Goal: Transaction & Acquisition: Download file/media

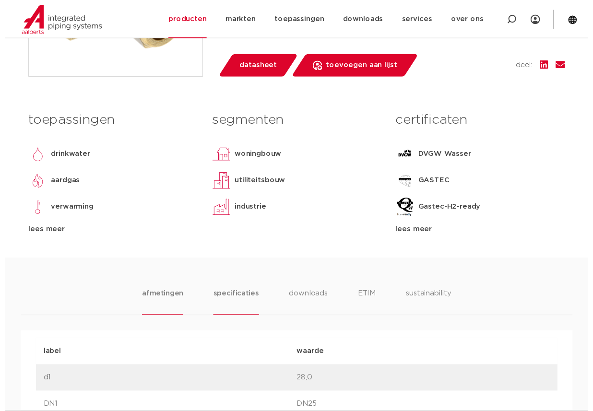
scroll to position [312, 0]
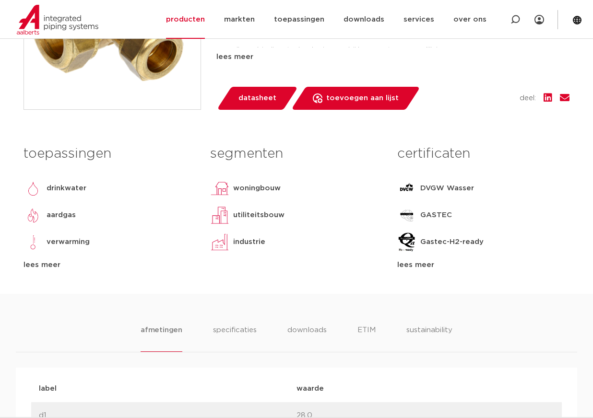
click at [254, 95] on span "datasheet" at bounding box center [257, 98] width 38 height 15
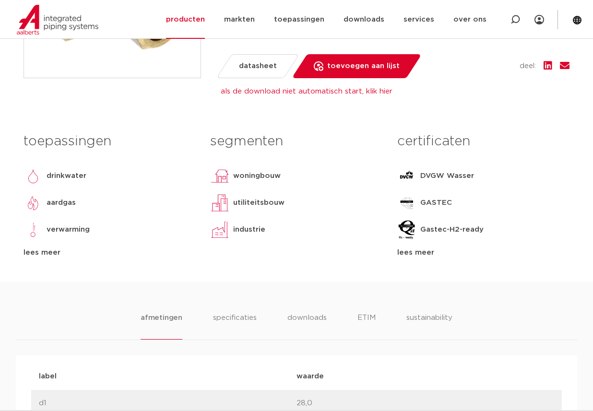
scroll to position [376, 0]
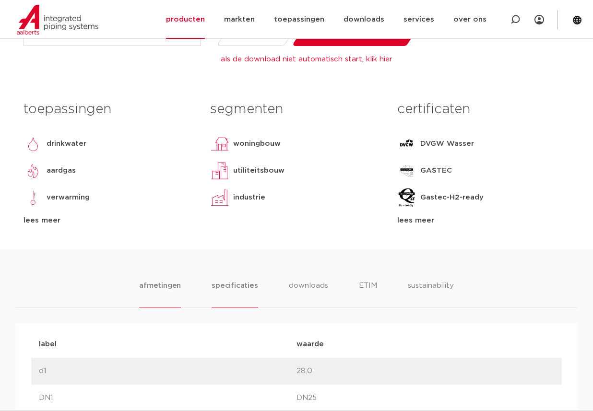
click at [241, 287] on li "specificaties" at bounding box center [235, 293] width 46 height 27
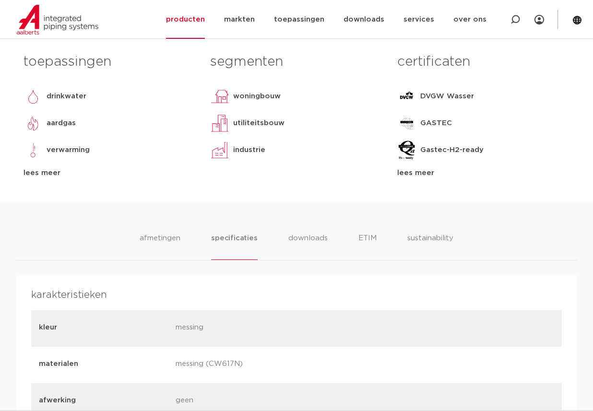
scroll to position [408, 0]
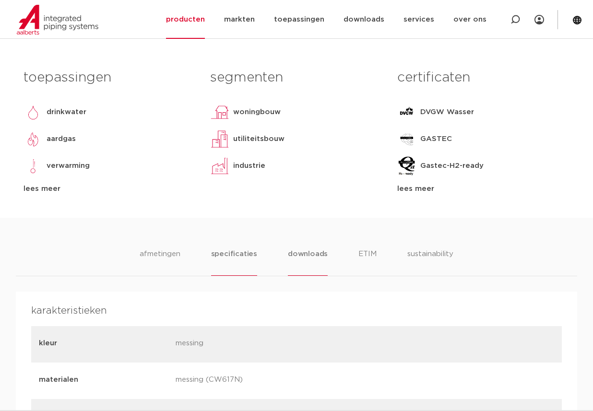
click at [306, 258] on li "downloads" at bounding box center [308, 262] width 40 height 27
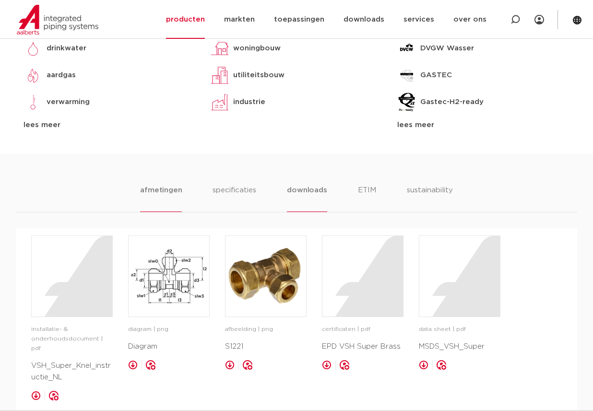
scroll to position [487, 0]
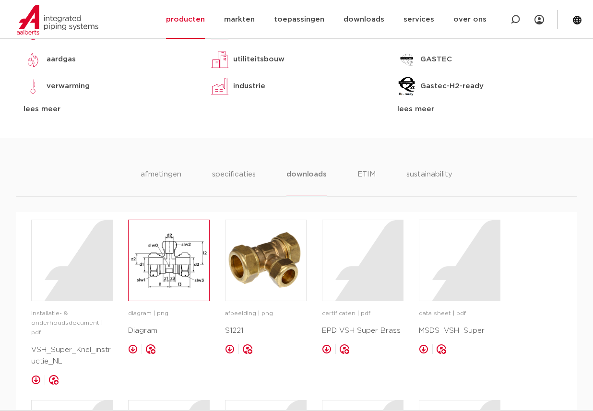
click at [158, 285] on img at bounding box center [169, 260] width 81 height 81
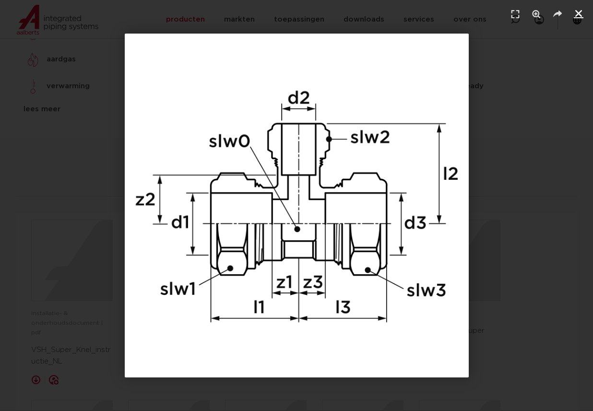
click at [579, 12] on icon "Sluiten (Esc)" at bounding box center [579, 14] width 10 height 10
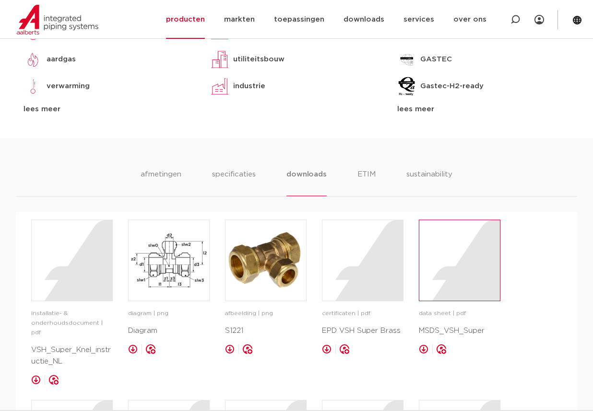
click at [462, 277] on div at bounding box center [459, 260] width 81 height 81
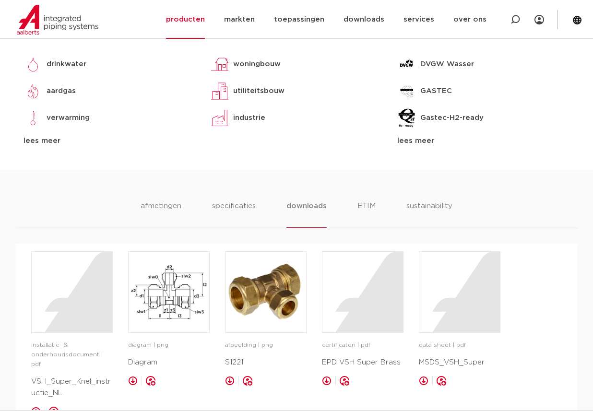
click at [52, 140] on div "lees meer" at bounding box center [110, 141] width 172 height 12
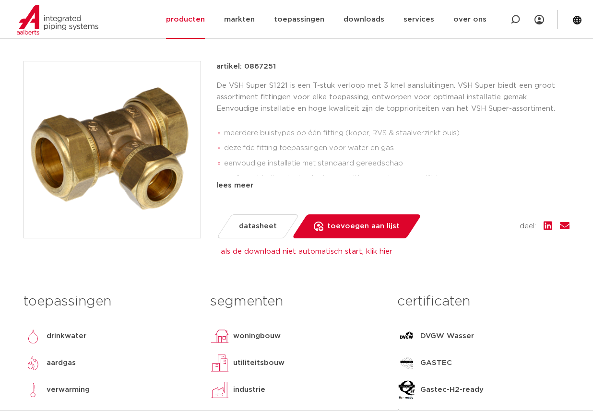
scroll to position [152, 0]
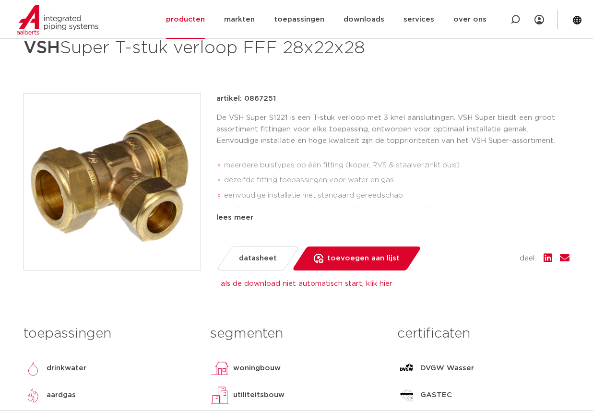
click at [265, 258] on span "datasheet" at bounding box center [258, 258] width 38 height 15
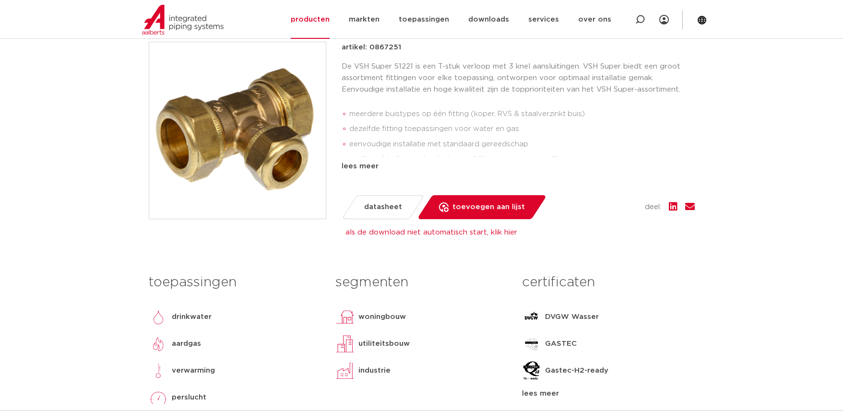
scroll to position [235, 0]
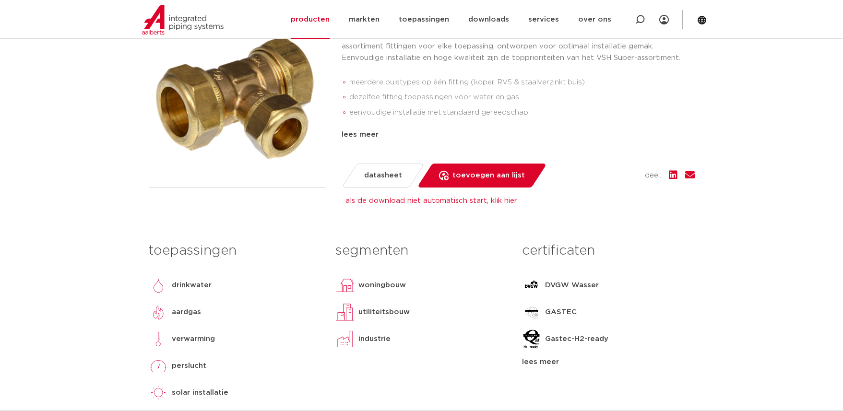
click at [393, 201] on link "als de download niet automatisch start, klik hier" at bounding box center [431, 200] width 172 height 7
